Goal: Entertainment & Leisure: Consume media (video, audio)

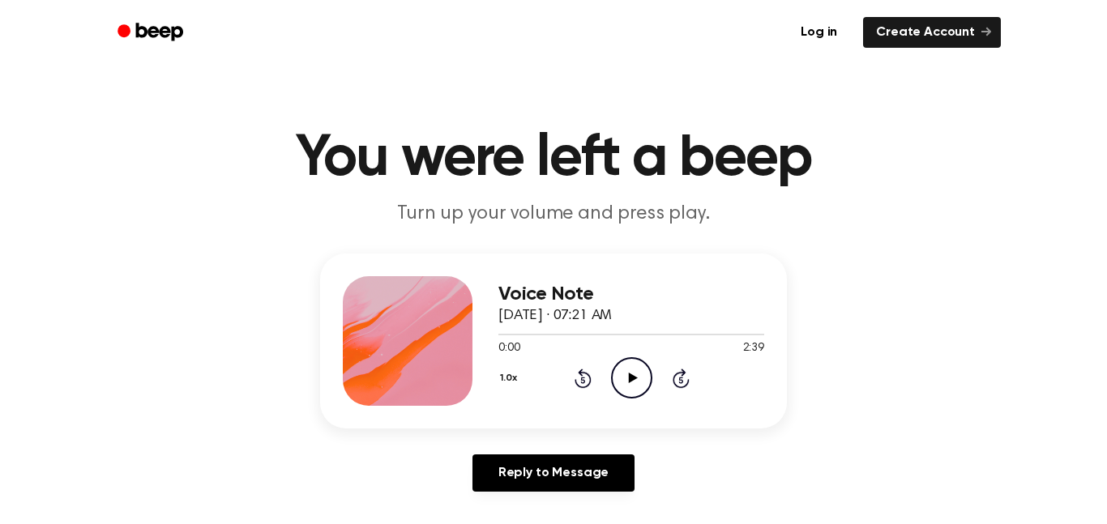
click at [637, 364] on icon "Play Audio" at bounding box center [631, 377] width 41 height 41
click at [636, 359] on circle at bounding box center [632, 378] width 40 height 40
click at [578, 378] on icon "Rewind 5 seconds" at bounding box center [583, 378] width 18 height 21
click at [627, 377] on icon "Play Audio" at bounding box center [631, 377] width 41 height 41
click at [580, 369] on icon at bounding box center [582, 378] width 17 height 19
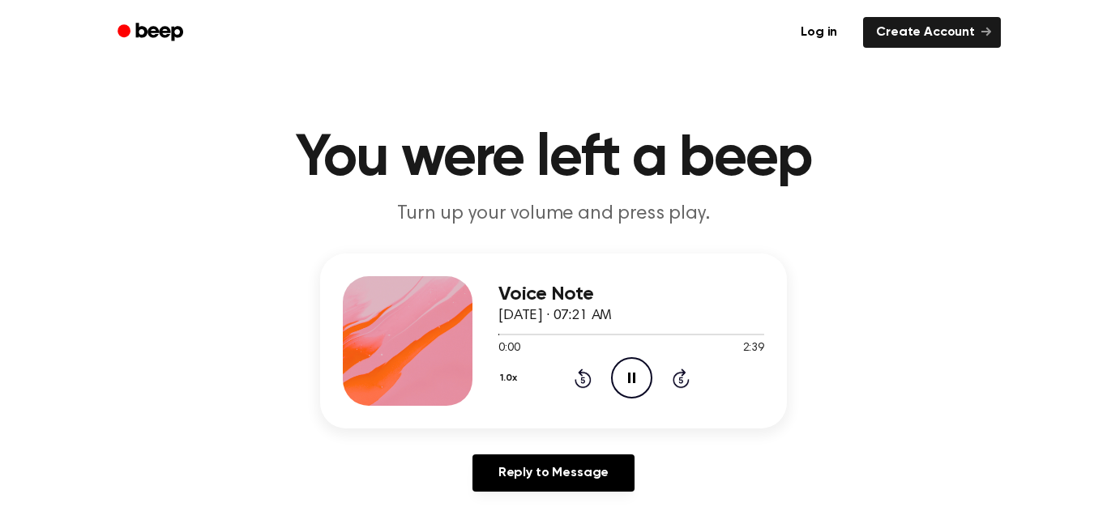
click at [618, 374] on icon "Pause Audio" at bounding box center [631, 377] width 41 height 41
click at [574, 370] on icon "Rewind 5 seconds" at bounding box center [583, 378] width 18 height 21
click at [628, 382] on icon at bounding box center [632, 378] width 9 height 11
drag, startPoint x: 512, startPoint y: 335, endPoint x: 475, endPoint y: 335, distance: 37.3
click at [475, 335] on div "Voice Note [DATE] · 07:21 AM 0:12 2:39 Your browser does not support the [objec…" at bounding box center [553, 341] width 467 height 175
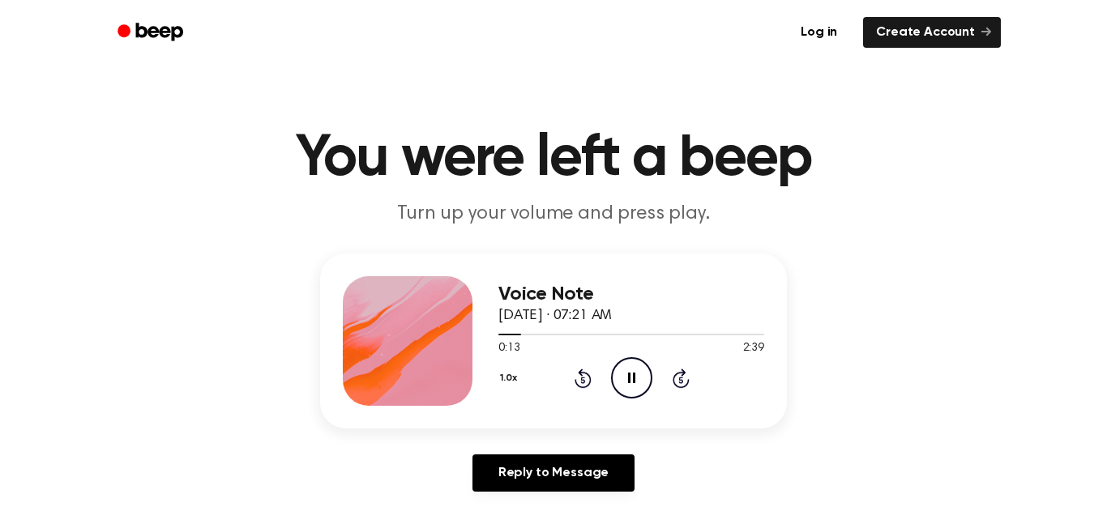
click at [584, 377] on icon "Rewind 5 seconds" at bounding box center [583, 378] width 18 height 21
click at [578, 380] on icon "Rewind 5 seconds" at bounding box center [583, 378] width 18 height 21
click at [581, 380] on icon at bounding box center [582, 380] width 4 height 6
click at [580, 382] on icon at bounding box center [582, 380] width 4 height 6
click at [680, 380] on icon "Skip 5 seconds" at bounding box center [681, 378] width 18 height 21
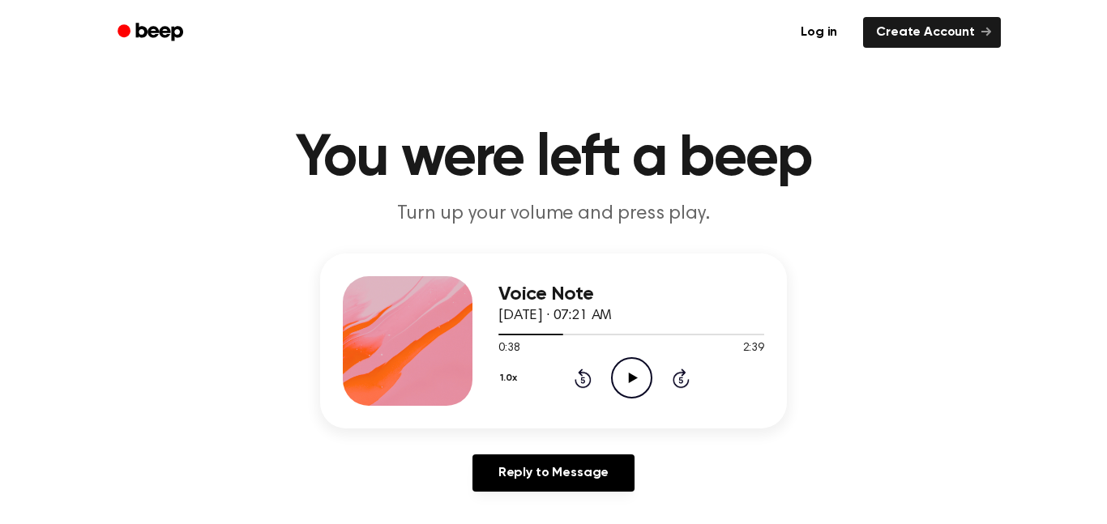
click at [616, 366] on circle at bounding box center [632, 378] width 40 height 40
